Goal: Find specific page/section: Find specific page/section

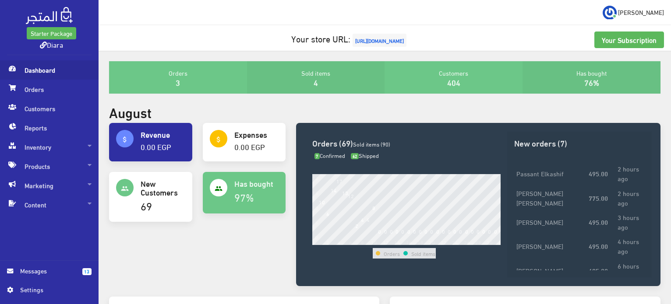
click at [28, 69] on span "Dashboard" at bounding box center [49, 69] width 85 height 19
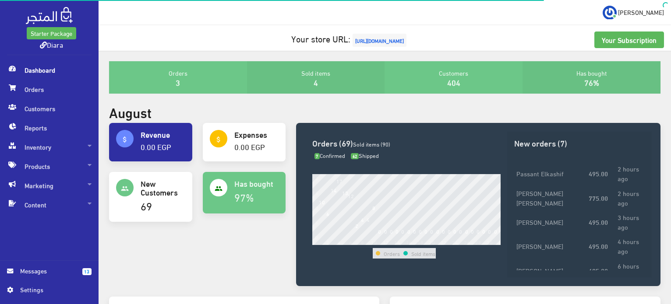
click at [34, 16] on img at bounding box center [49, 15] width 47 height 17
click at [529, 178] on td "Passant Elkashif" at bounding box center [550, 174] width 72 height 24
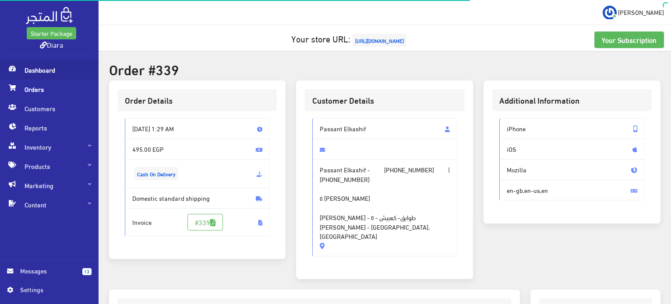
click at [33, 74] on span "Dashboard" at bounding box center [49, 69] width 85 height 19
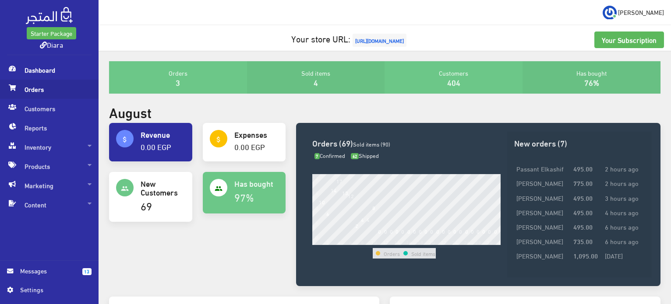
click at [10, 86] on icon at bounding box center [12, 88] width 7 height 6
